Goal: Navigation & Orientation: Find specific page/section

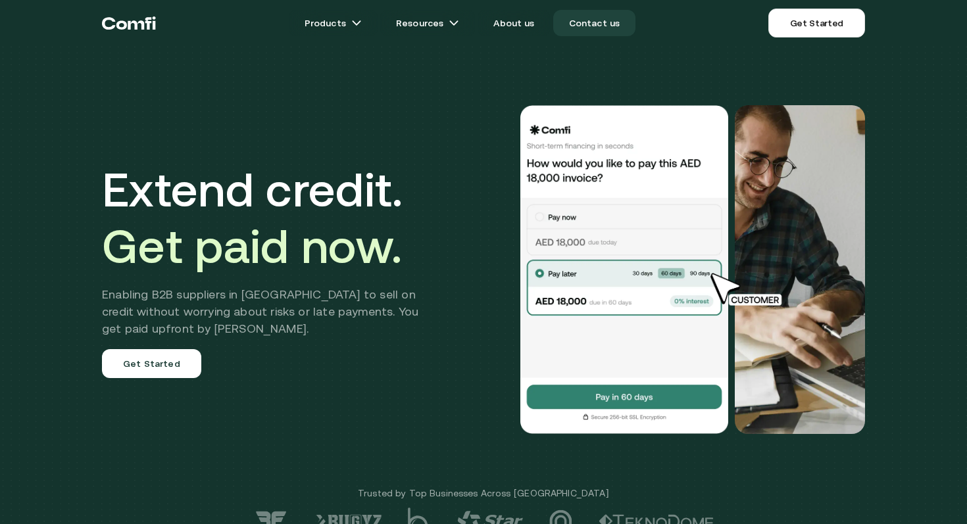
click at [598, 24] on link "Contact us" at bounding box center [594, 23] width 83 height 26
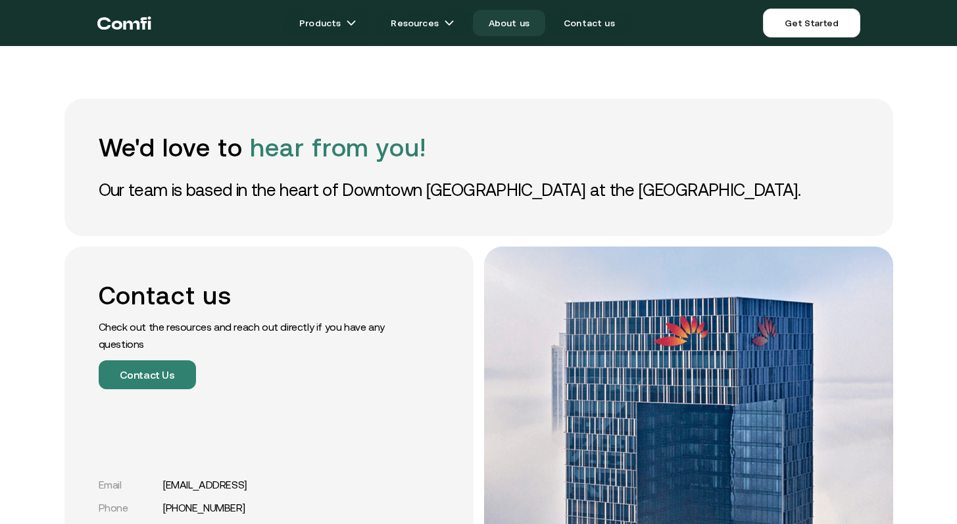
click at [511, 28] on link "About us" at bounding box center [509, 23] width 72 height 26
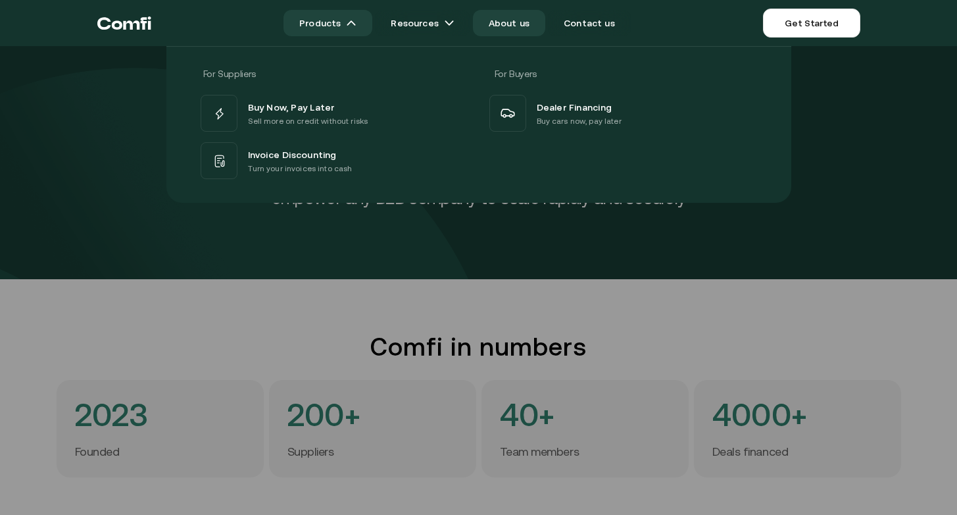
click at [345, 24] on link "Products" at bounding box center [328, 23] width 89 height 26
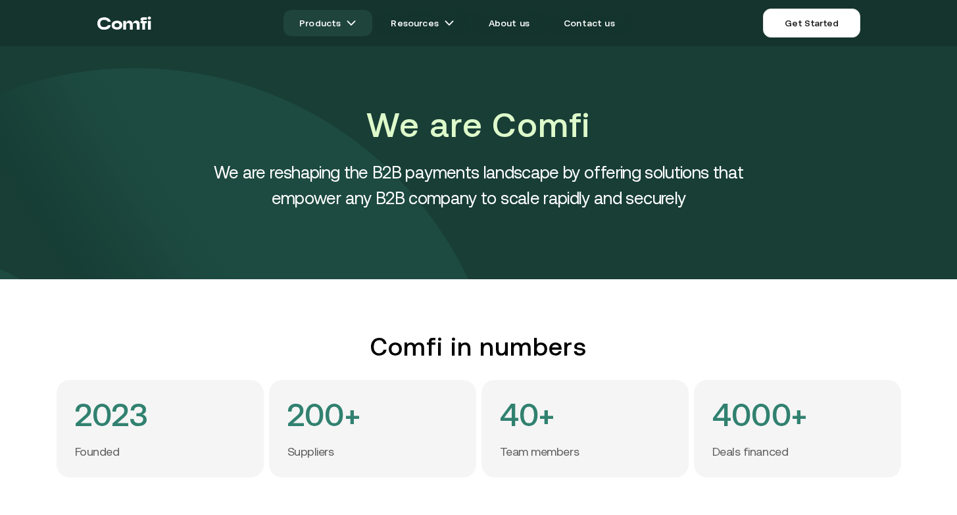
click at [344, 25] on link "Products" at bounding box center [328, 23] width 89 height 26
click at [356, 22] on img at bounding box center [351, 23] width 11 height 11
click at [332, 23] on link "Products" at bounding box center [328, 23] width 89 height 26
click at [357, 20] on img at bounding box center [351, 23] width 11 height 11
click at [440, 20] on link "Resources" at bounding box center [422, 23] width 95 height 26
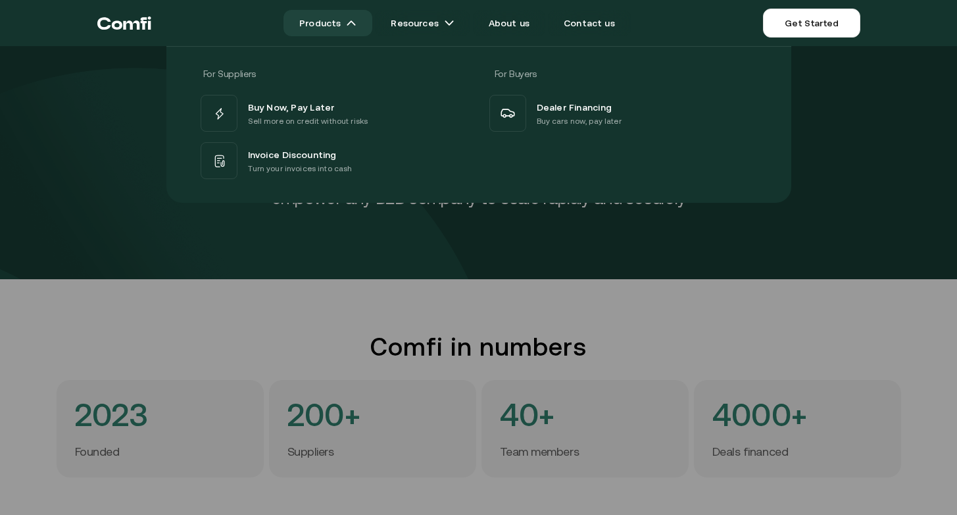
click at [357, 22] on img at bounding box center [351, 23] width 11 height 11
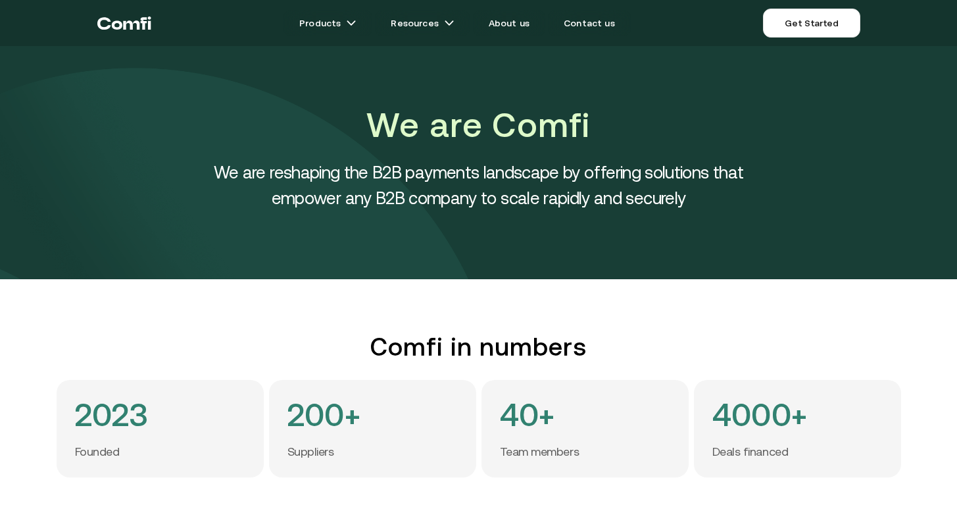
click at [123, 28] on icon "Return to the top of the Comfi home page" at bounding box center [131, 24] width 16 height 9
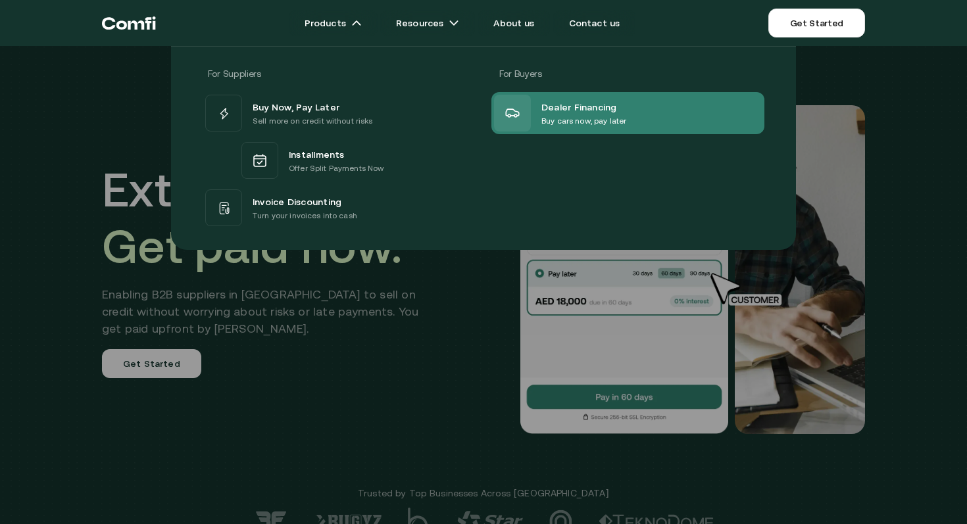
click at [604, 116] on p "Buy cars now, pay later" at bounding box center [584, 121] width 85 height 13
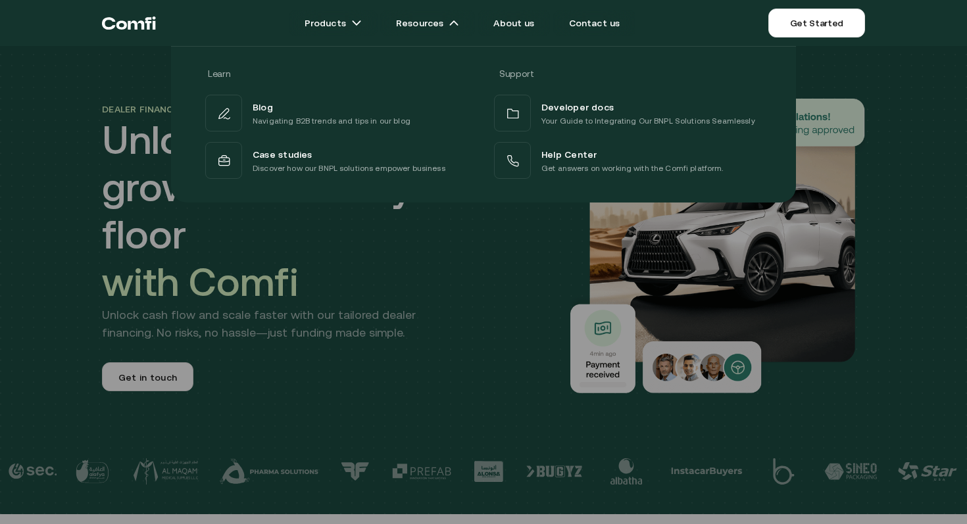
click at [422, 274] on div at bounding box center [483, 308] width 967 height 524
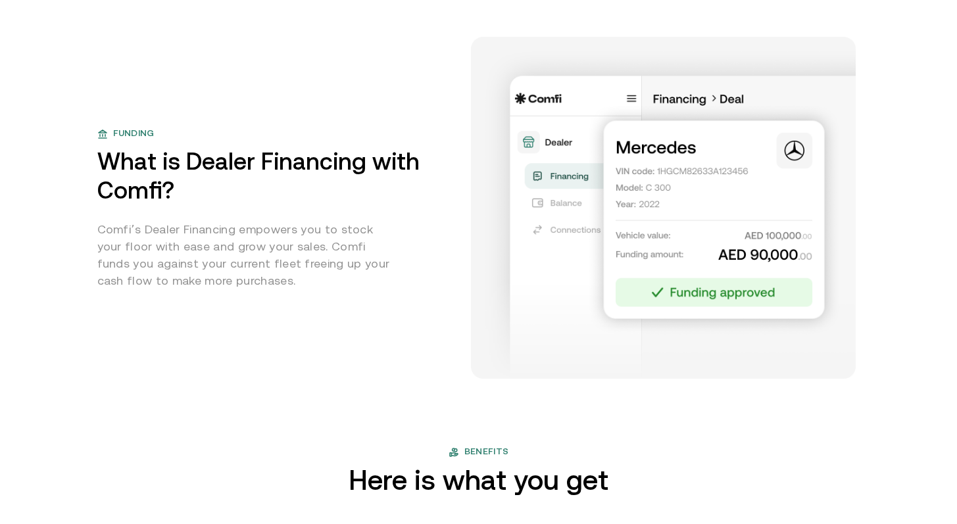
scroll to position [267, 0]
